Goal: Task Accomplishment & Management: Manage account settings

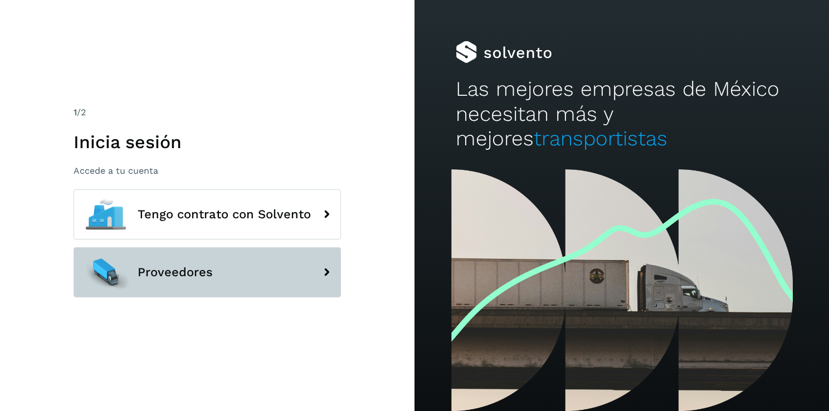
click at [309, 263] on button "Proveedores" at bounding box center [207, 272] width 267 height 50
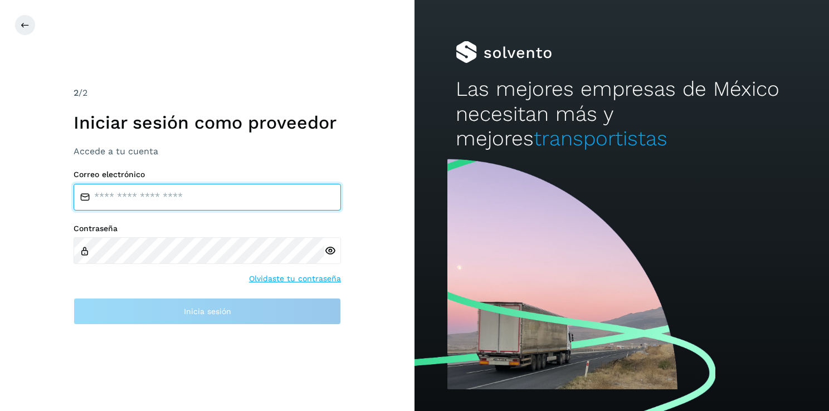
click at [193, 207] on input "email" at bounding box center [207, 197] width 267 height 27
click at [192, 187] on input "email" at bounding box center [207, 197] width 267 height 27
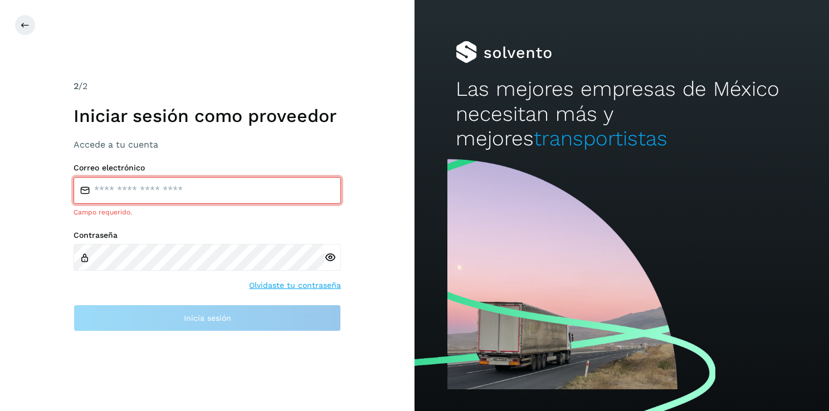
click at [194, 154] on div "2 /2 Iniciar sesión como proveedor Accede a tu cuenta Correo electrónico Campo …" at bounding box center [207, 206] width 267 height 252
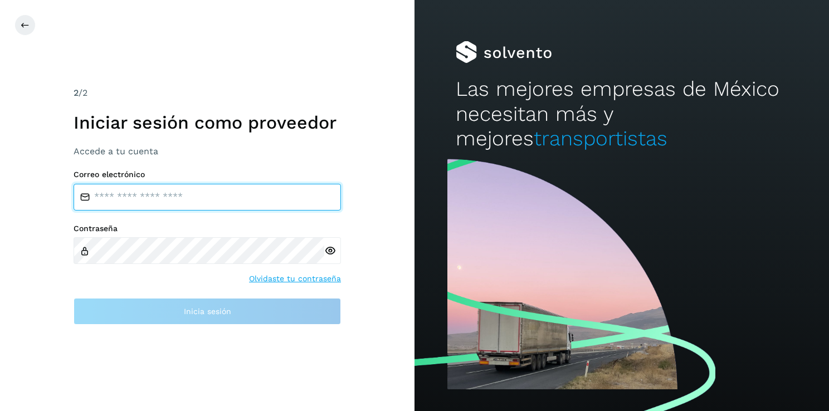
click at [154, 189] on input "email" at bounding box center [207, 197] width 267 height 27
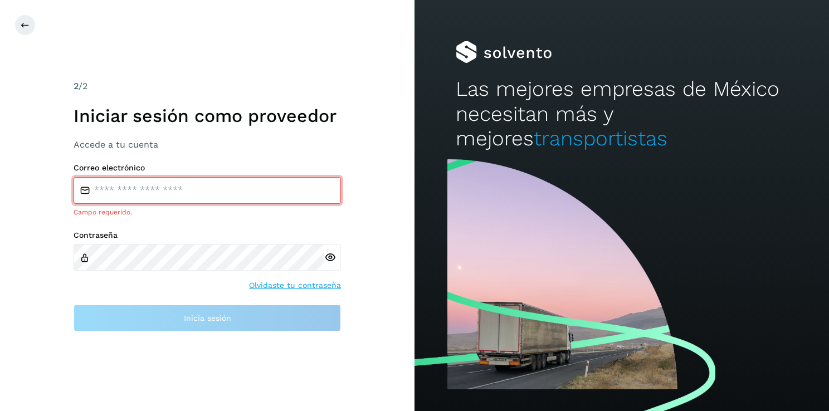
click at [262, 177] on div "Correo electrónico Campo requerido." at bounding box center [207, 190] width 267 height 54
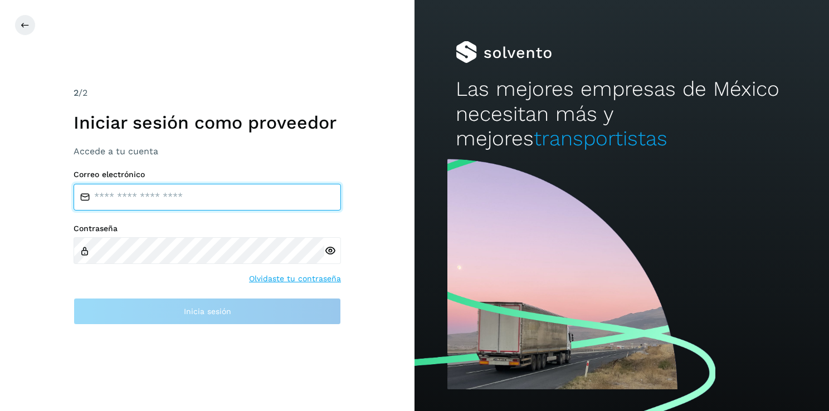
click at [224, 202] on input "email" at bounding box center [207, 197] width 267 height 27
click at [189, 203] on input "email" at bounding box center [207, 197] width 267 height 27
type input "**********"
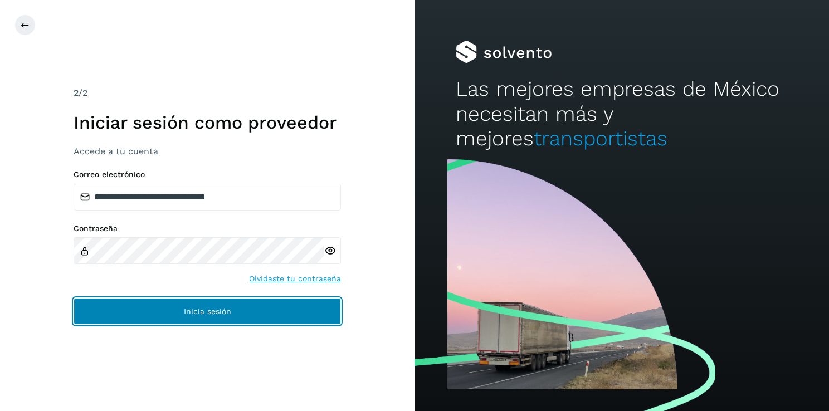
click at [169, 304] on button "Inicia sesión" at bounding box center [207, 311] width 267 height 27
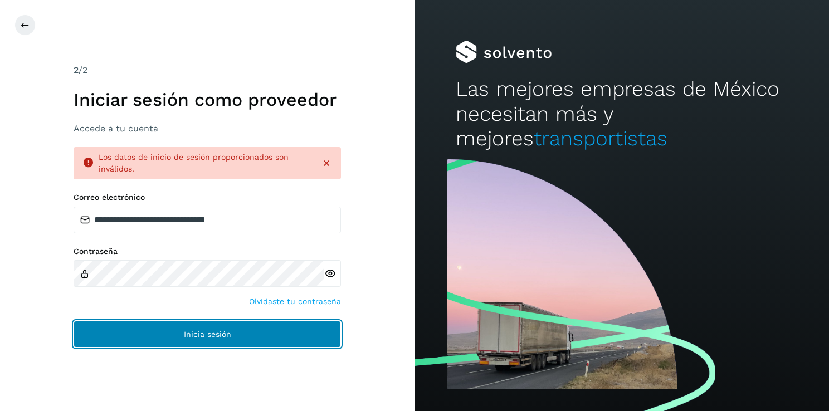
click at [216, 338] on span "Inicia sesión" at bounding box center [207, 334] width 47 height 8
click at [253, 334] on button "Inicia sesión" at bounding box center [207, 334] width 267 height 27
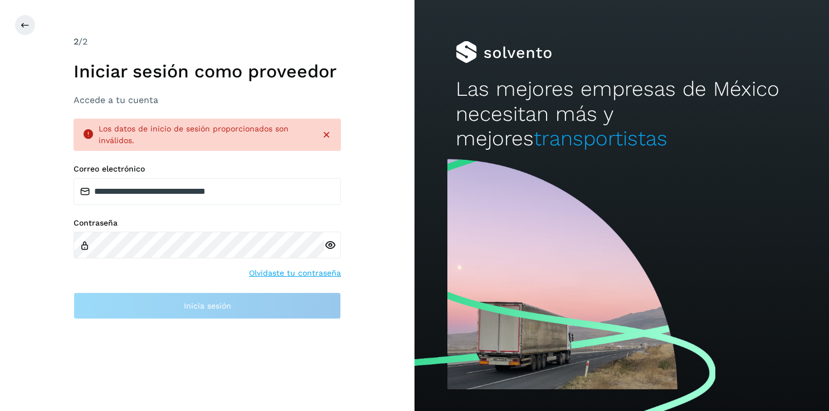
click at [290, 268] on link "Olvidaste tu contraseña" at bounding box center [295, 273] width 92 height 12
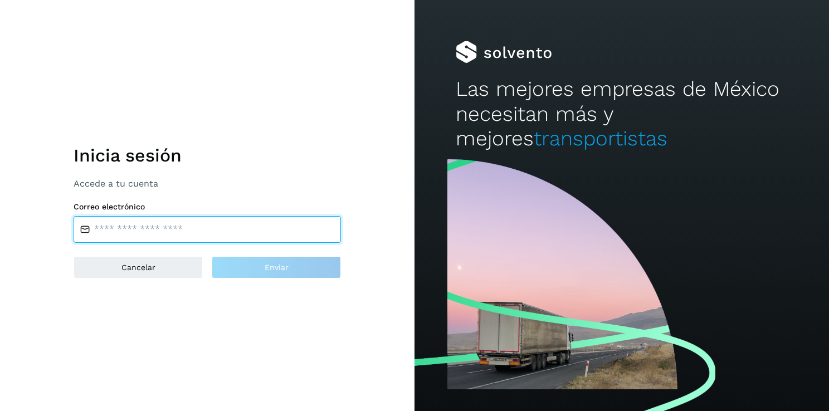
click at [209, 231] on input "email" at bounding box center [207, 229] width 267 height 27
type input "**********"
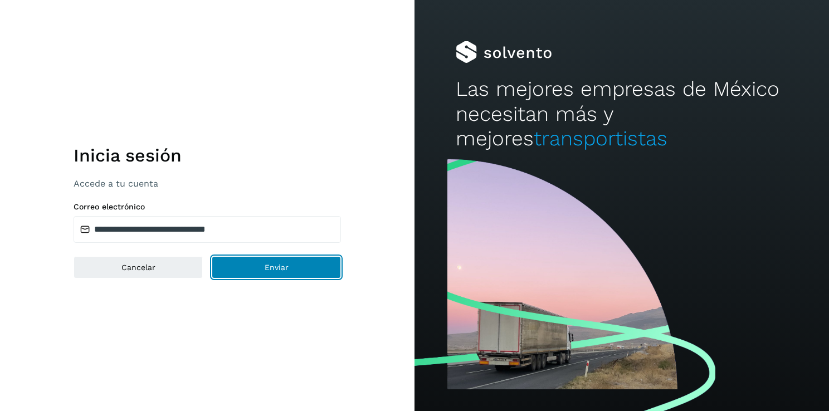
click at [242, 266] on button "Enviar" at bounding box center [276, 267] width 129 height 22
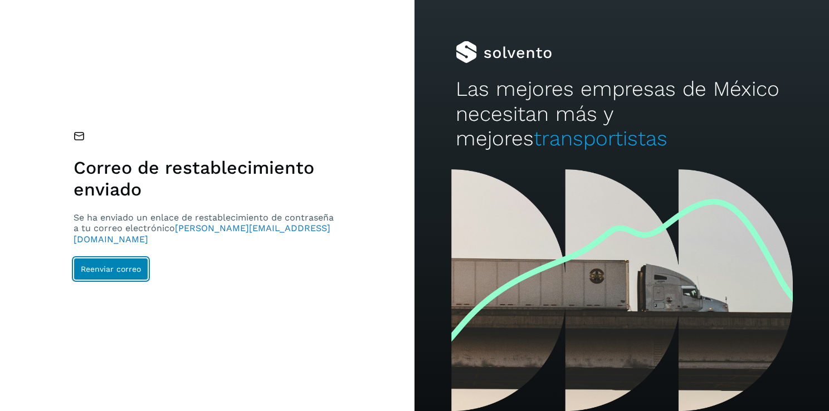
click at [127, 265] on span "Reenviar correo" at bounding box center [111, 269] width 60 height 8
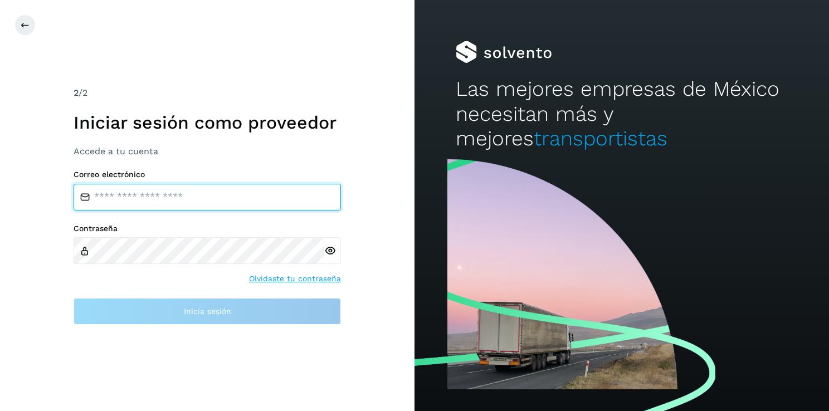
click at [172, 207] on input "email" at bounding box center [207, 197] width 267 height 27
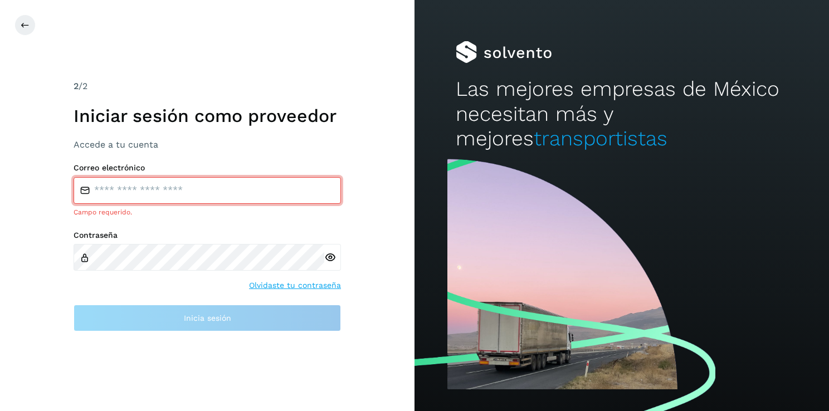
click at [212, 173] on div "Correo electrónico Campo requerido." at bounding box center [207, 190] width 267 height 54
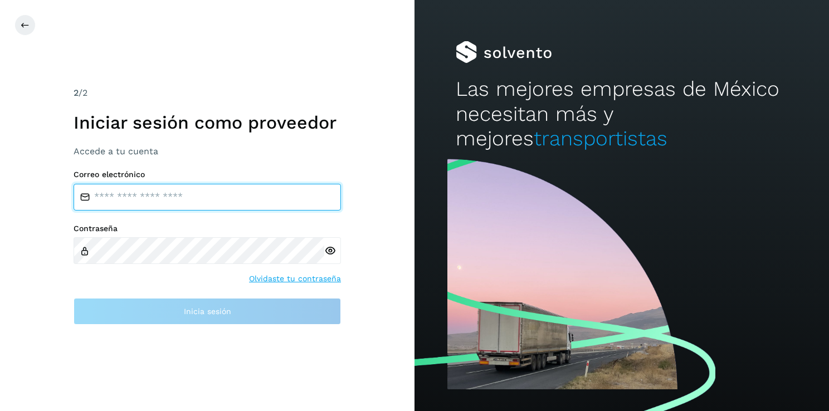
click at [187, 187] on input "email" at bounding box center [207, 197] width 267 height 27
type input "**********"
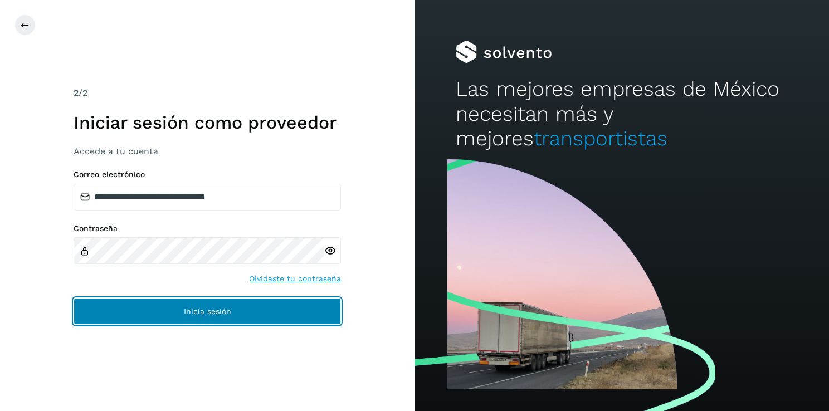
click at [223, 302] on button "Inicia sesión" at bounding box center [207, 311] width 267 height 27
